Goal: Find specific page/section: Find specific page/section

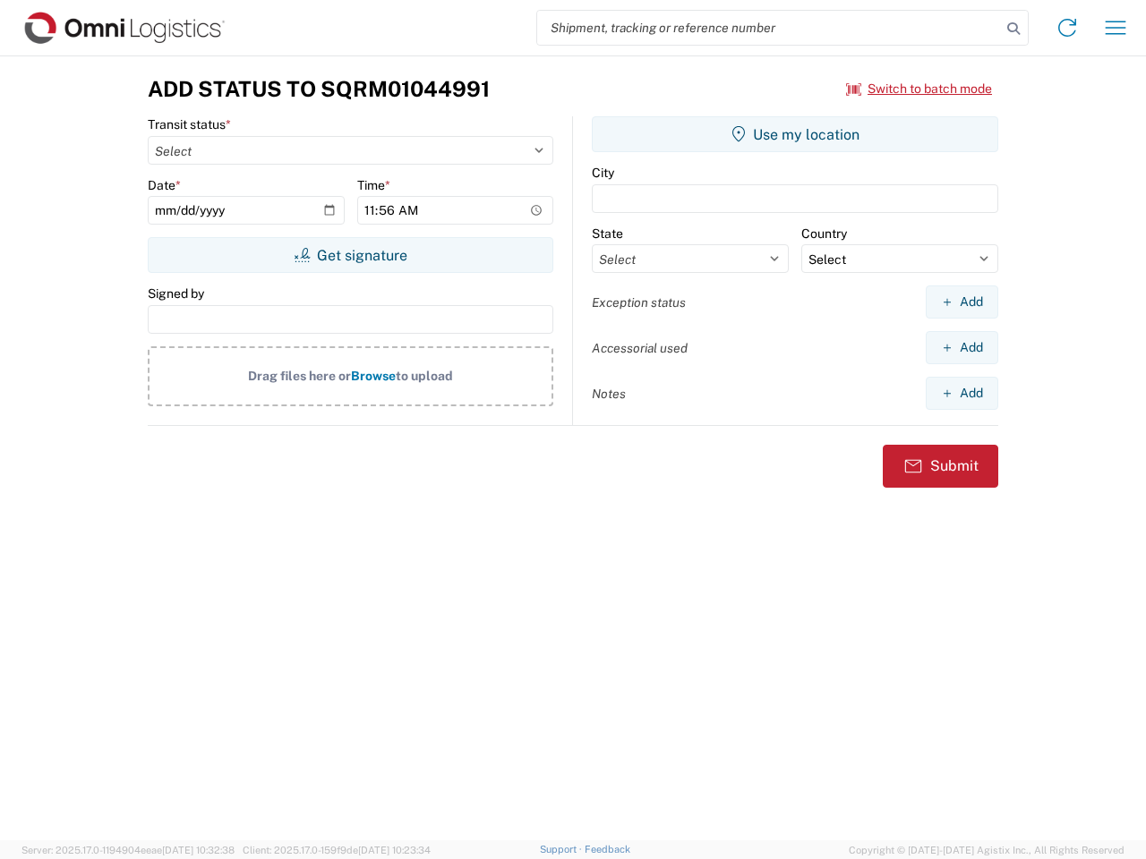
click at [769, 28] on input "search" at bounding box center [769, 28] width 464 height 34
click at [1013, 29] on icon at bounding box center [1013, 28] width 25 height 25
click at [1067, 28] on icon at bounding box center [1067, 27] width 29 height 29
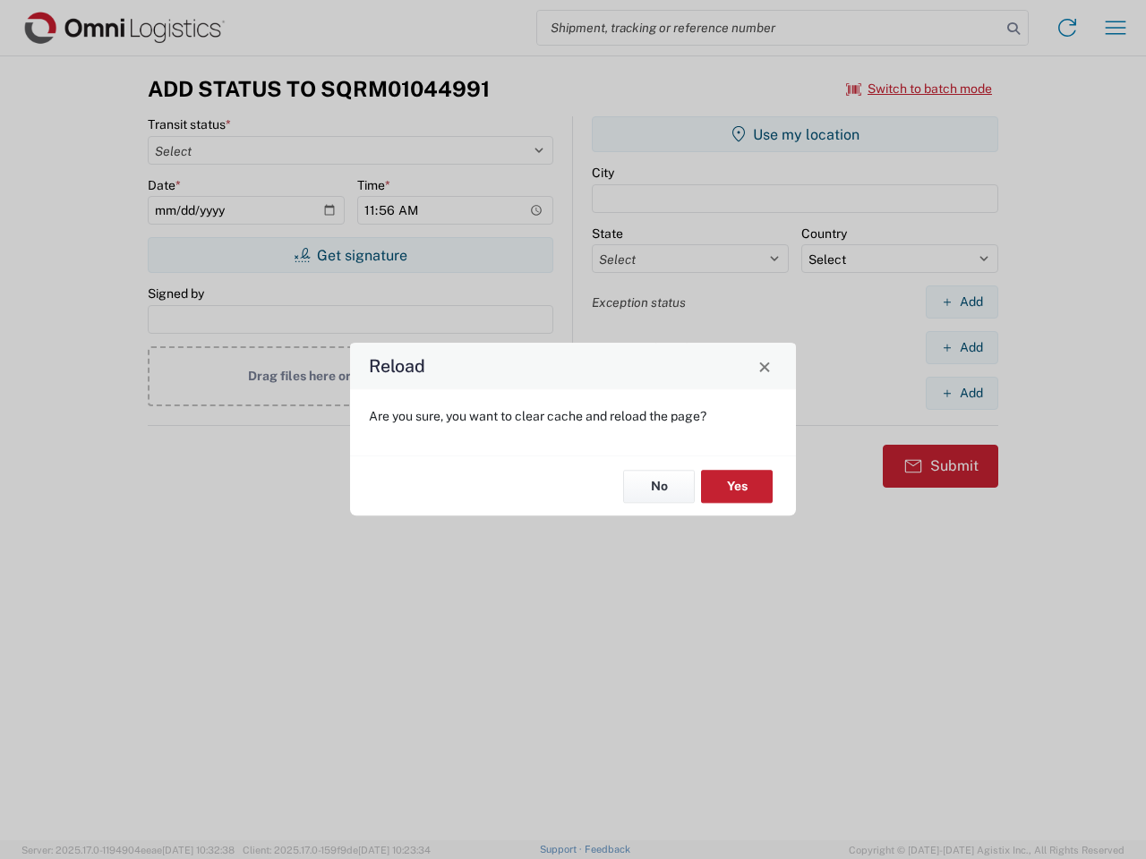
click at [919, 89] on div "Reload Are you sure, you want to clear cache and reload the page? No Yes" at bounding box center [573, 429] width 1146 height 859
click at [350, 255] on div "Reload Are you sure, you want to clear cache and reload the page? No Yes" at bounding box center [573, 429] width 1146 height 859
click at [795, 134] on div "Reload Are you sure, you want to clear cache and reload the page? No Yes" at bounding box center [573, 429] width 1146 height 859
click at [961, 302] on div "Reload Are you sure, you want to clear cache and reload the page? No Yes" at bounding box center [573, 429] width 1146 height 859
click at [961, 347] on div "Reload Are you sure, you want to clear cache and reload the page? No Yes" at bounding box center [573, 429] width 1146 height 859
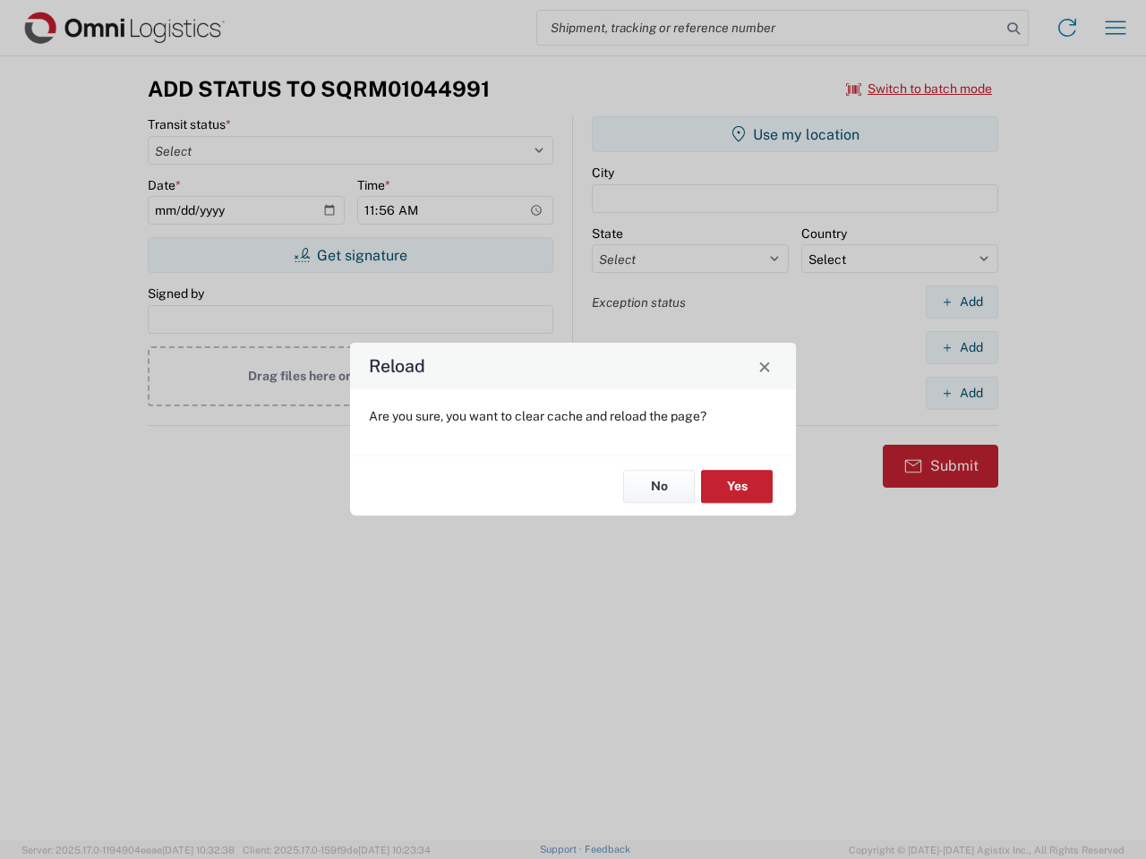
click at [961, 393] on div "Reload Are you sure, you want to clear cache and reload the page? No Yes" at bounding box center [573, 429] width 1146 height 859
